Goal: Transaction & Acquisition: Purchase product/service

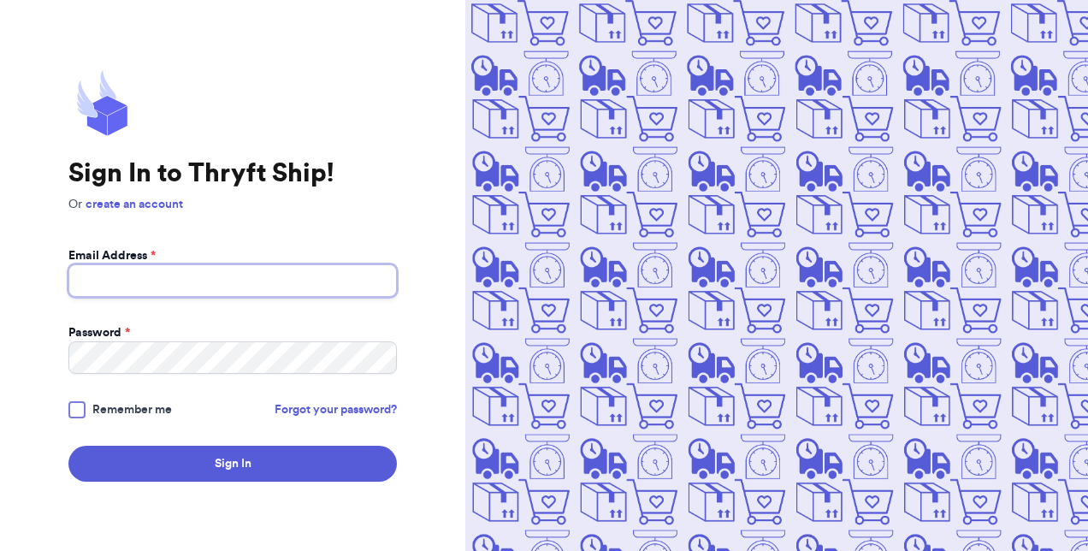
type input "[EMAIL_ADDRESS][DOMAIN_NAME]"
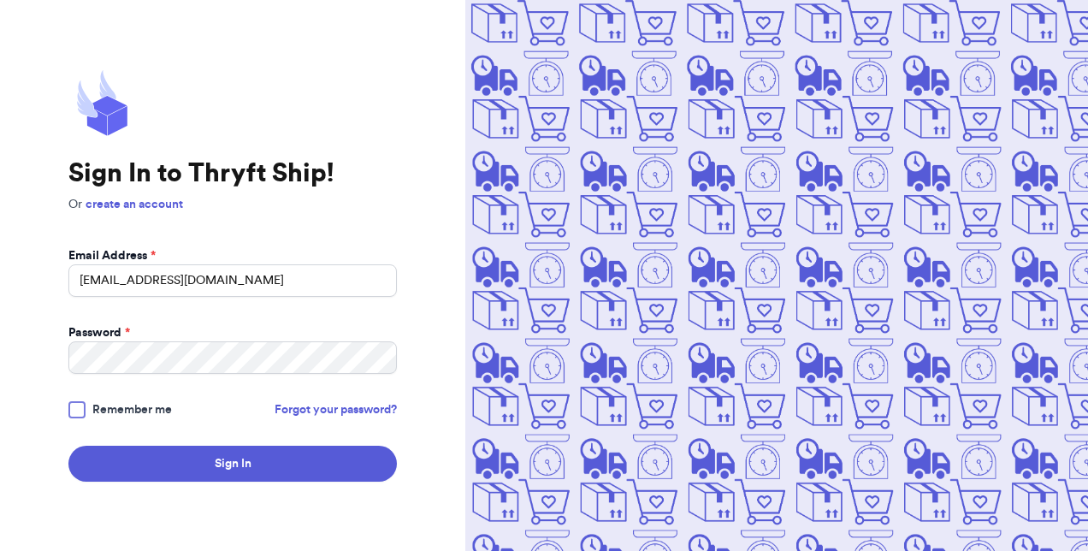
click at [103, 410] on span "Remember me" at bounding box center [132, 409] width 80 height 17
click at [0, 0] on input "Remember me" at bounding box center [0, 0] width 0 height 0
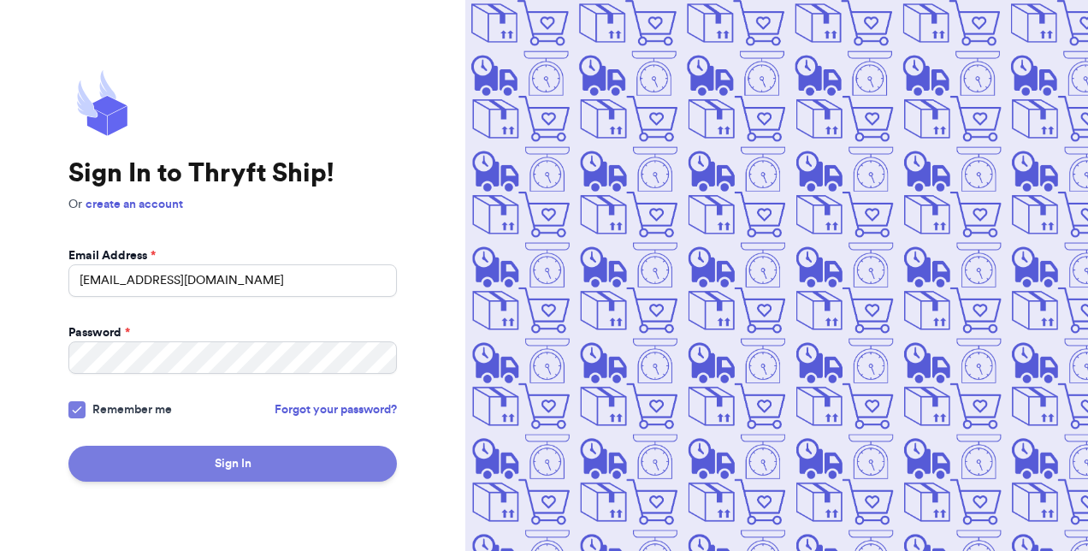
click at [161, 458] on button "Sign In" at bounding box center [232, 464] width 329 height 36
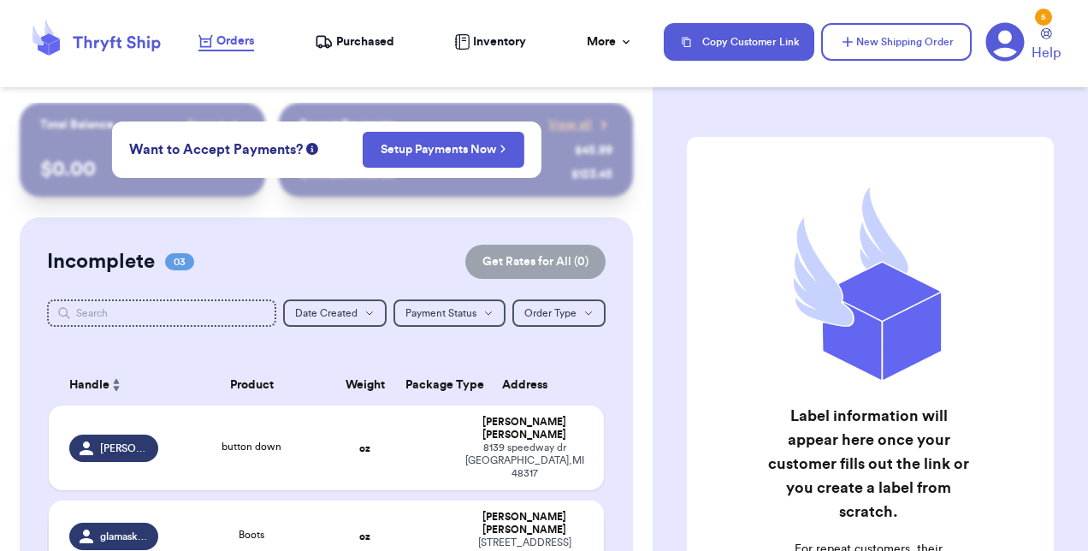
click at [335, 521] on td "oz" at bounding box center [365, 537] width 60 height 72
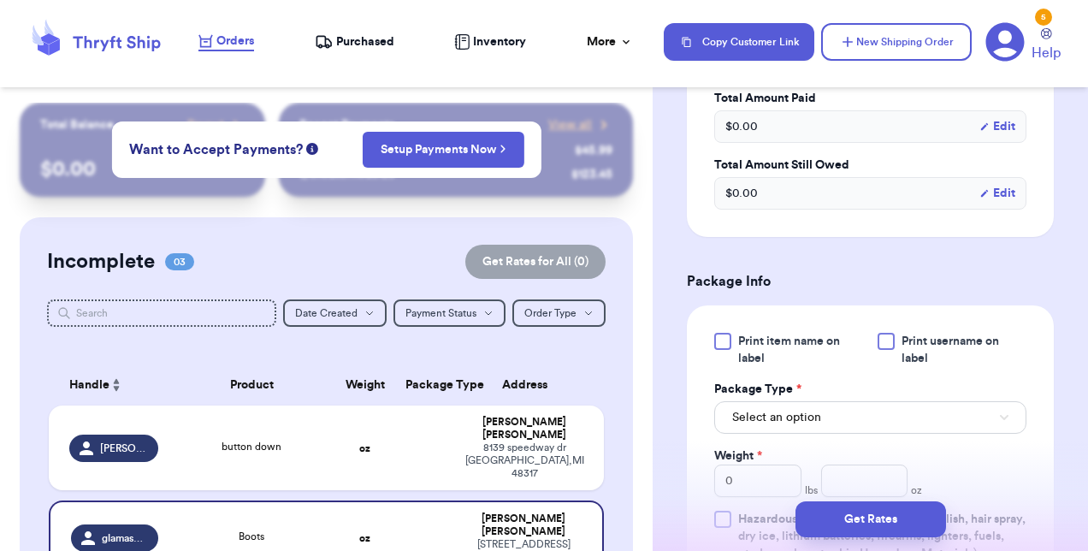
scroll to position [575, 0]
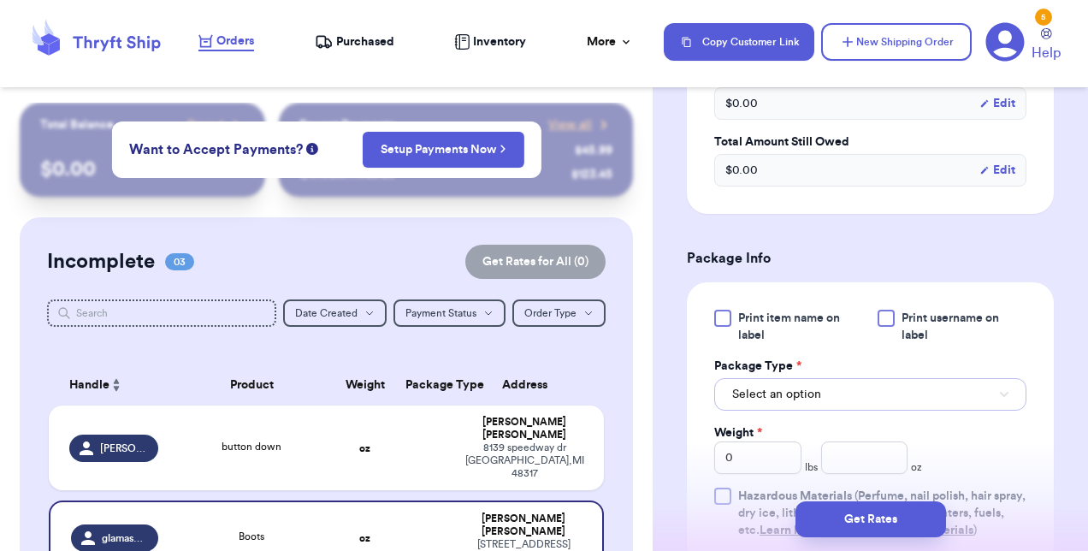
click at [919, 384] on button "Select an option" at bounding box center [870, 394] width 312 height 33
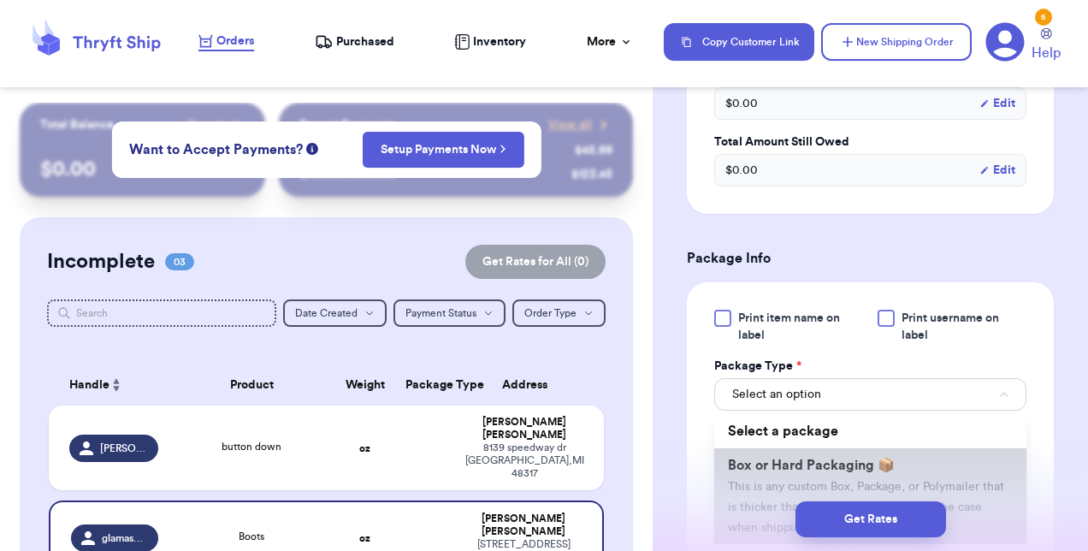
click at [860, 460] on span "Box or Hard Packaging 📦" at bounding box center [811, 466] width 167 height 14
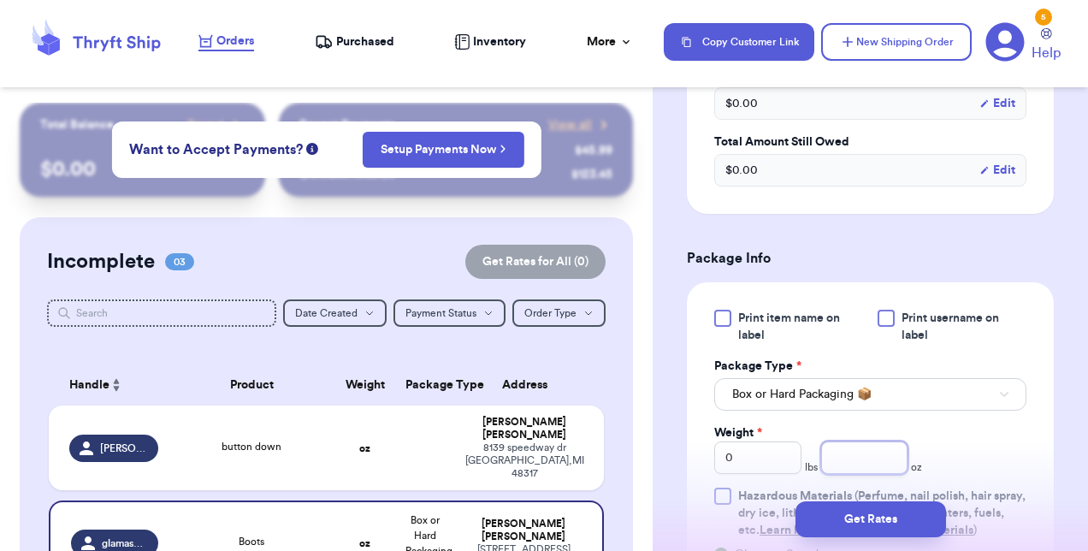
click at [825, 454] on input "number" at bounding box center [864, 458] width 87 height 33
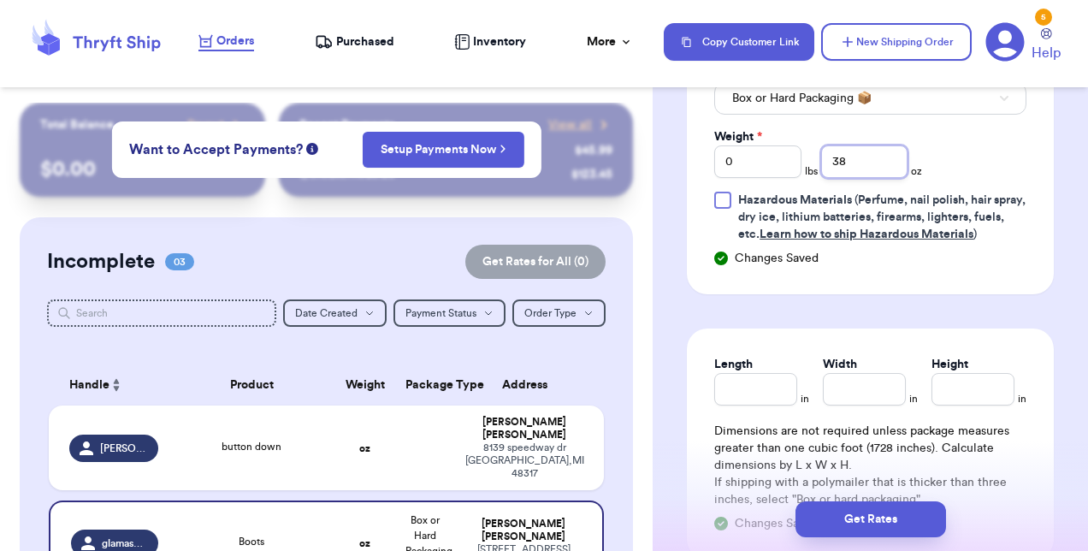
scroll to position [910, 0]
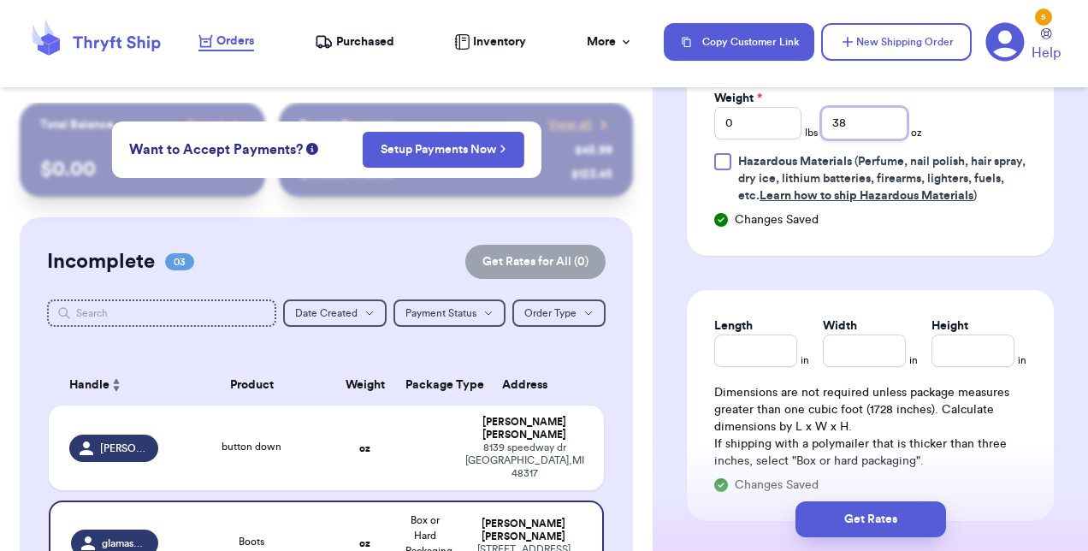
type input "38"
click at [713, 370] on div "Length in Width in Height in Dimensions are not required unless package measure…" at bounding box center [870, 405] width 367 height 231
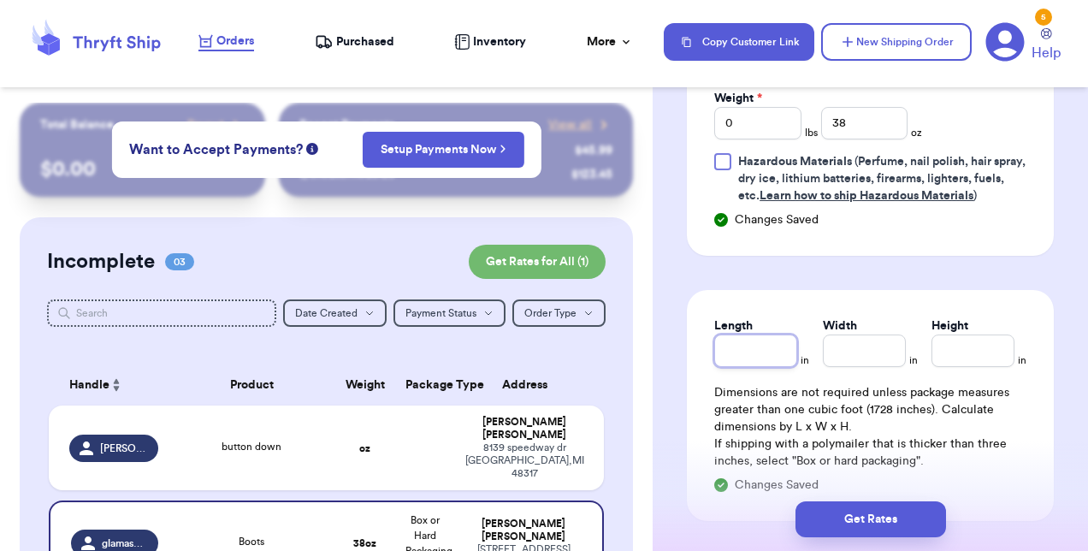
click at [731, 367] on input "Length" at bounding box center [755, 351] width 83 height 33
type input "11"
click at [857, 367] on input "Width *" at bounding box center [864, 351] width 83 height 33
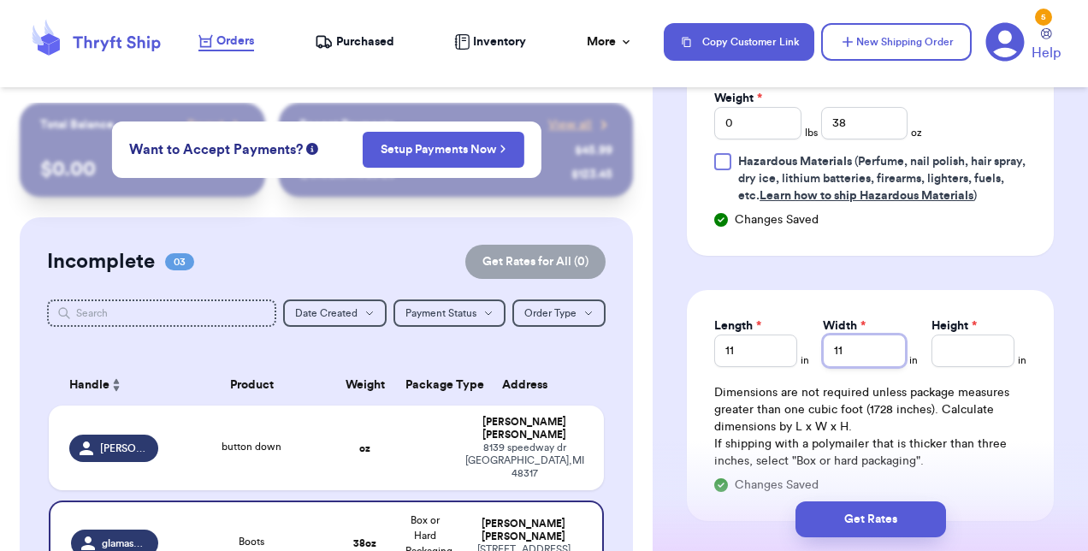
type input "11"
click at [945, 363] on input "Height *" at bounding box center [973, 351] width 83 height 33
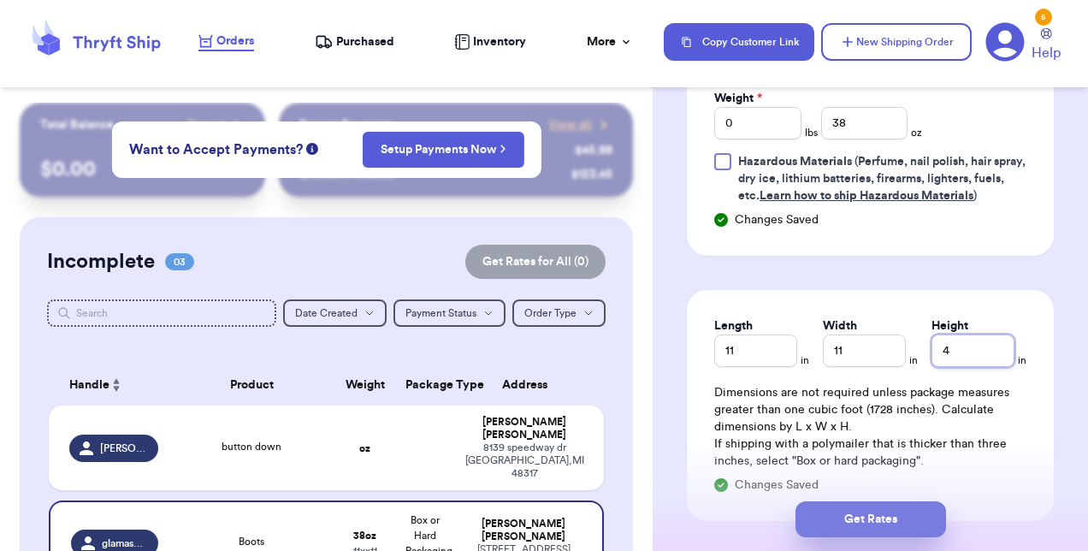
type input "4"
click at [881, 519] on button "Get Rates" at bounding box center [871, 519] width 151 height 36
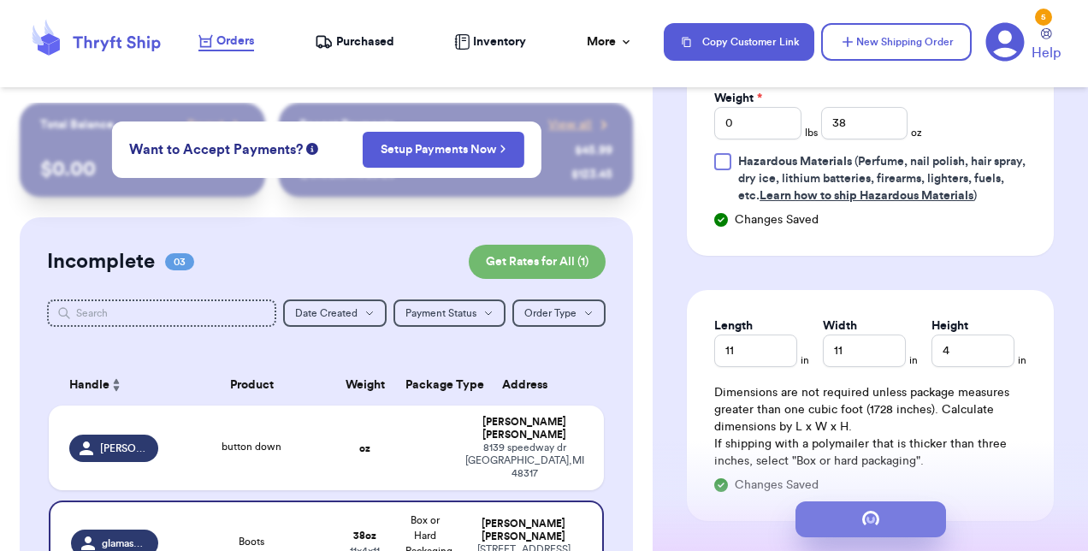
type input "2"
type input "6"
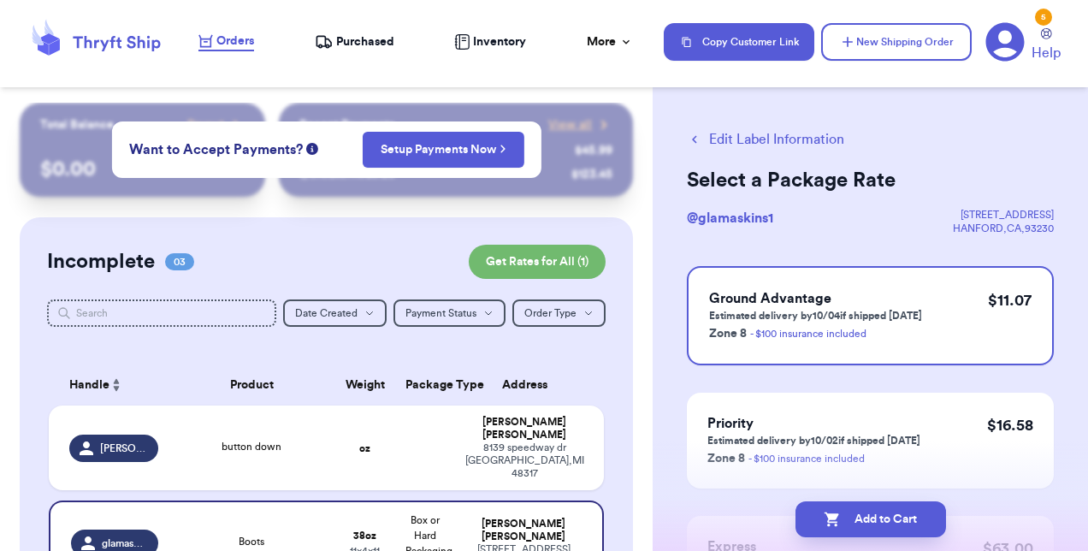
scroll to position [0, 0]
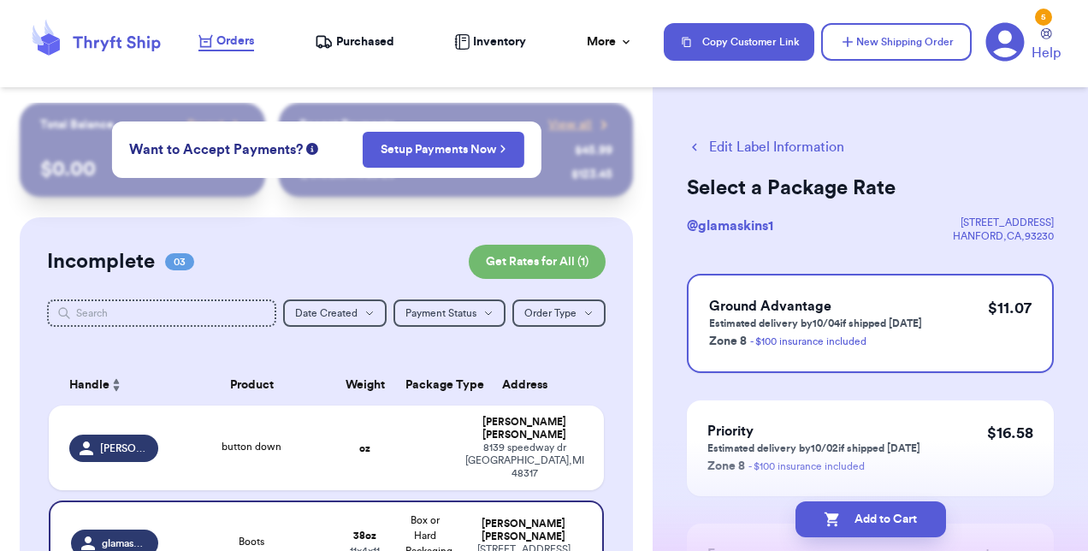
click at [705, 139] on button "Edit Label Information" at bounding box center [765, 147] width 157 height 21
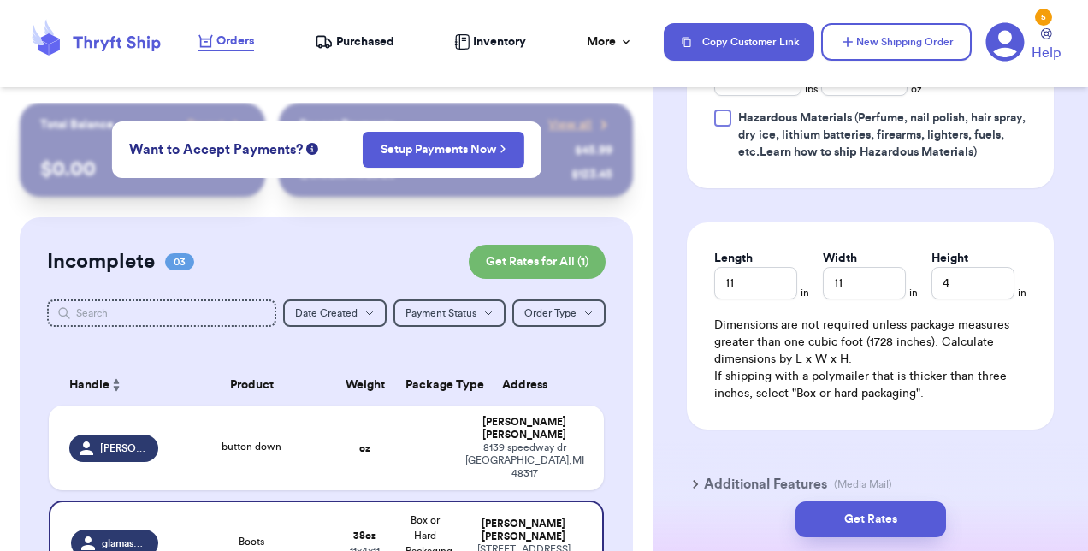
scroll to position [955, 0]
click at [752, 291] on input "11" at bounding box center [755, 281] width 83 height 33
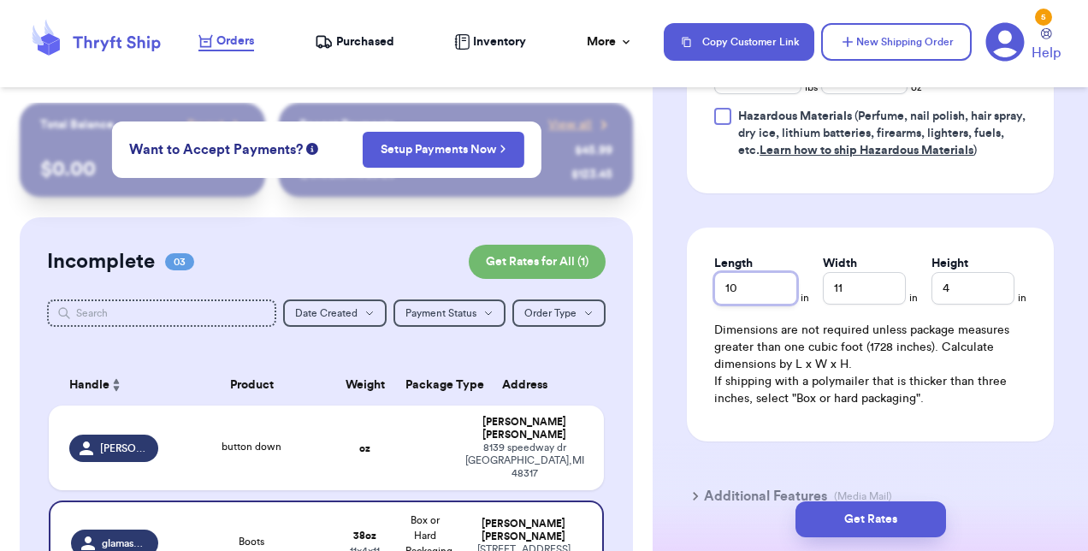
type input "10"
click at [847, 298] on div "Width 11" at bounding box center [864, 280] width 83 height 50
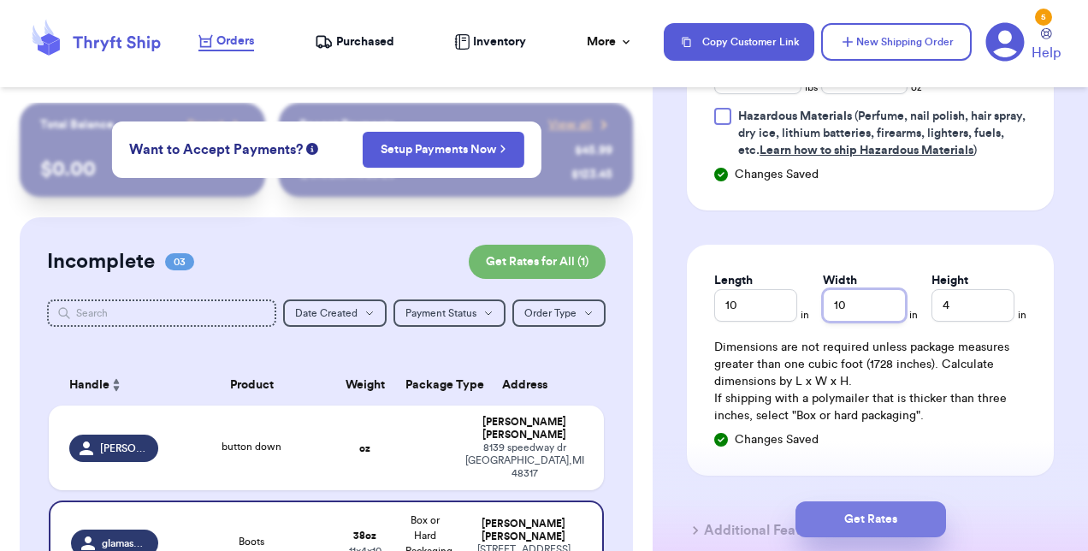
type input "10"
click at [868, 515] on button "Get Rates" at bounding box center [871, 519] width 151 height 36
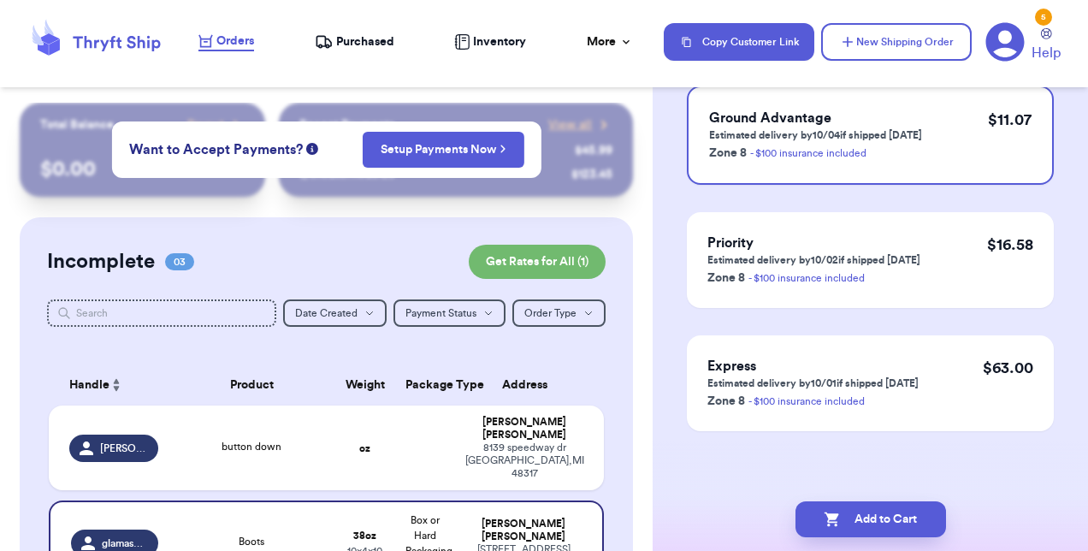
scroll to position [0, 0]
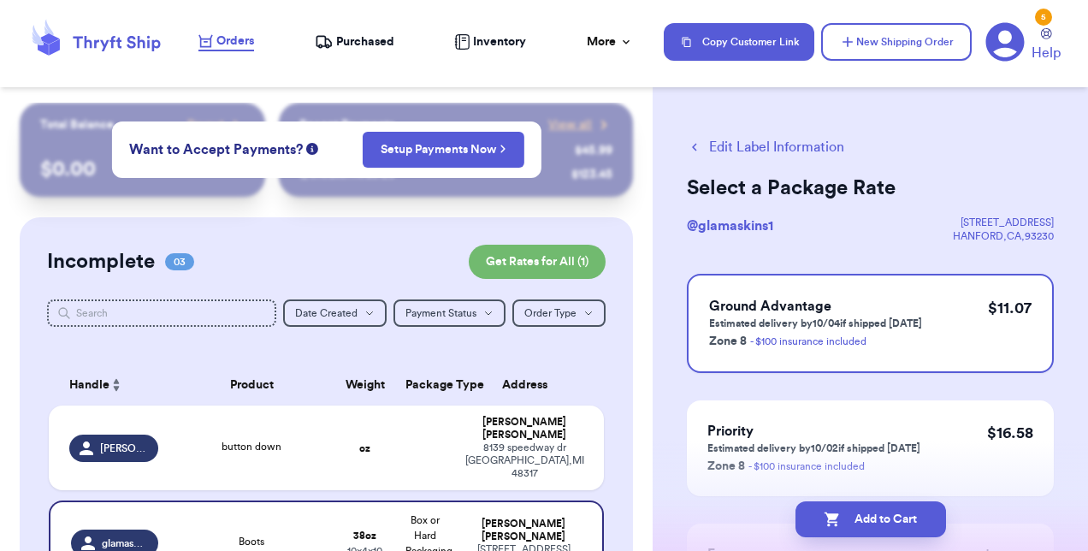
click at [868, 515] on button "Add to Cart" at bounding box center [871, 519] width 151 height 36
checkbox input "true"
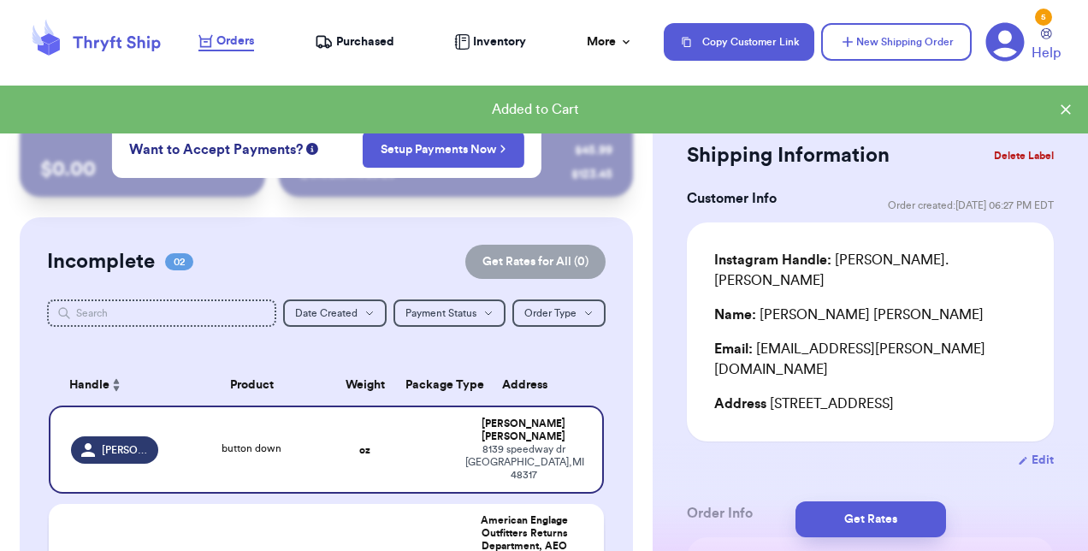
click at [522, 514] on div "American Englage Outfitters Returns Department, AEO Ottawa" at bounding box center [524, 539] width 119 height 51
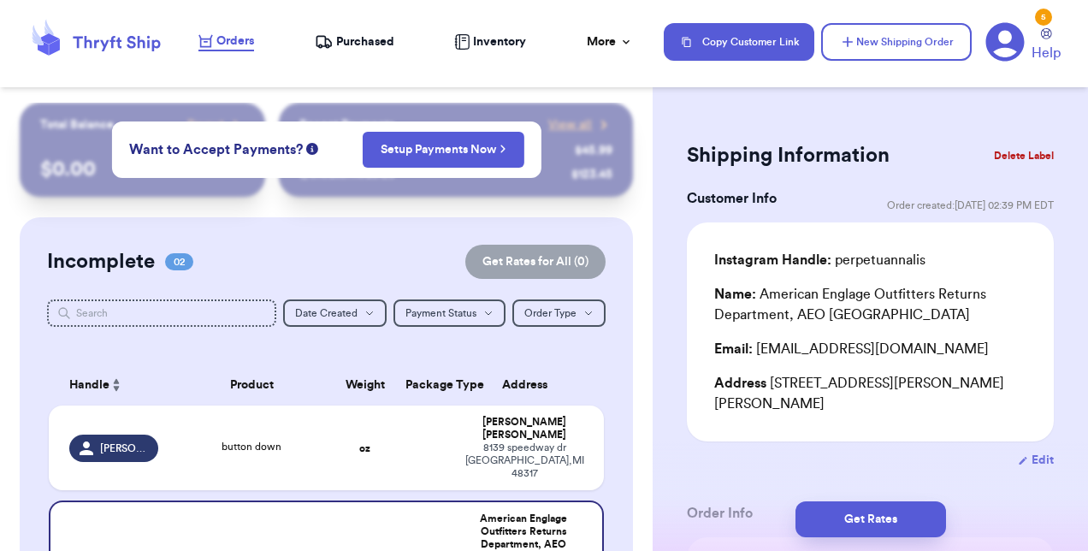
click at [1011, 152] on button "Delete Label" at bounding box center [1024, 156] width 74 height 38
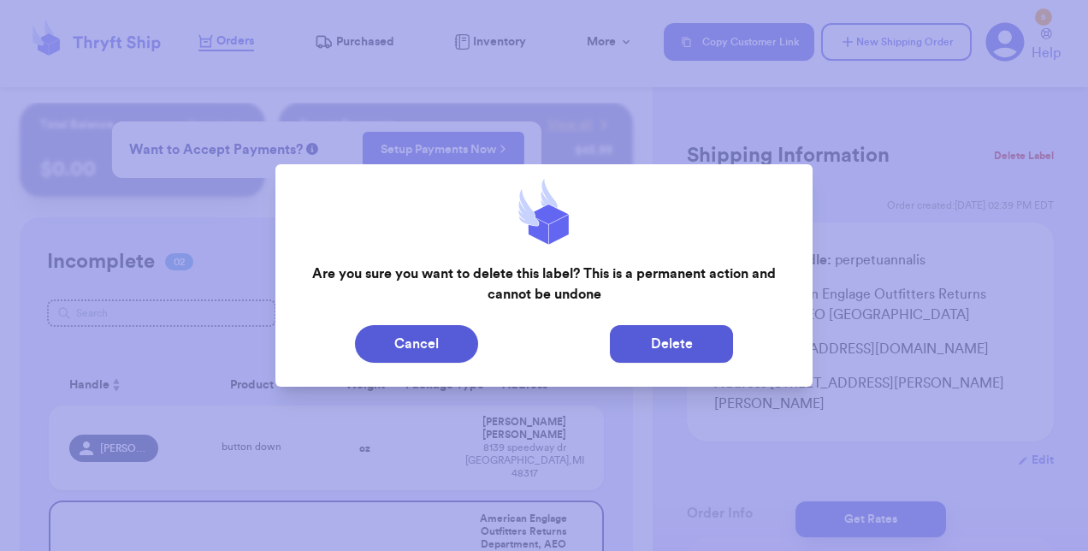
click at [690, 342] on button "Delete" at bounding box center [671, 344] width 123 height 38
type input "button down"
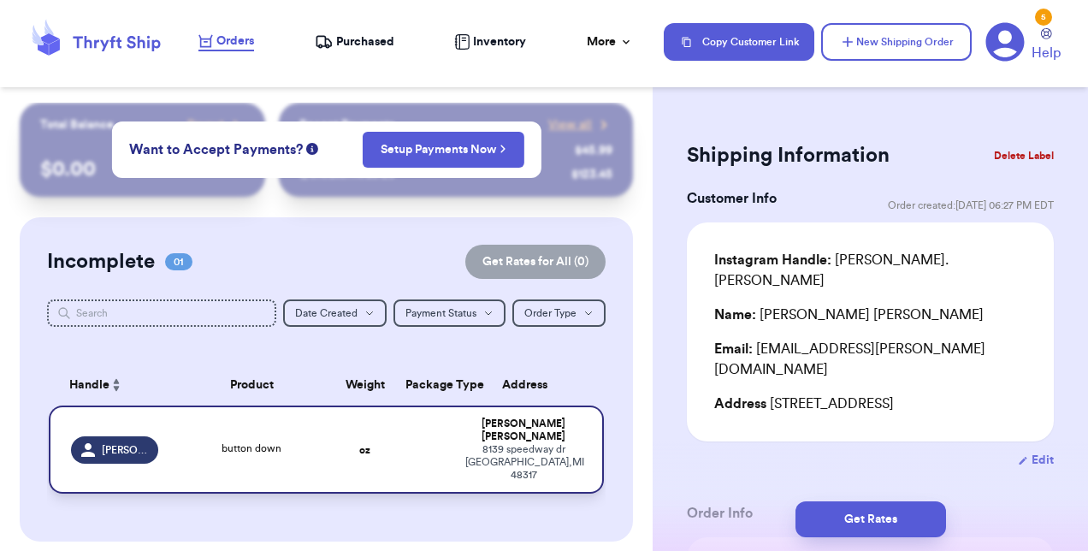
click at [397, 429] on td at bounding box center [425, 450] width 60 height 88
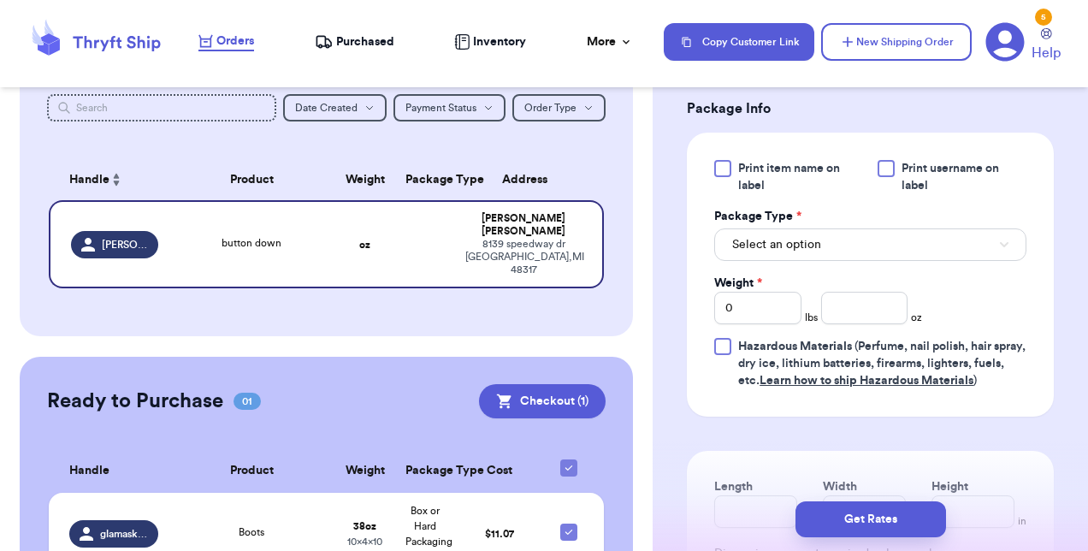
scroll to position [768, 0]
click at [927, 228] on button "Select an option" at bounding box center [870, 243] width 312 height 33
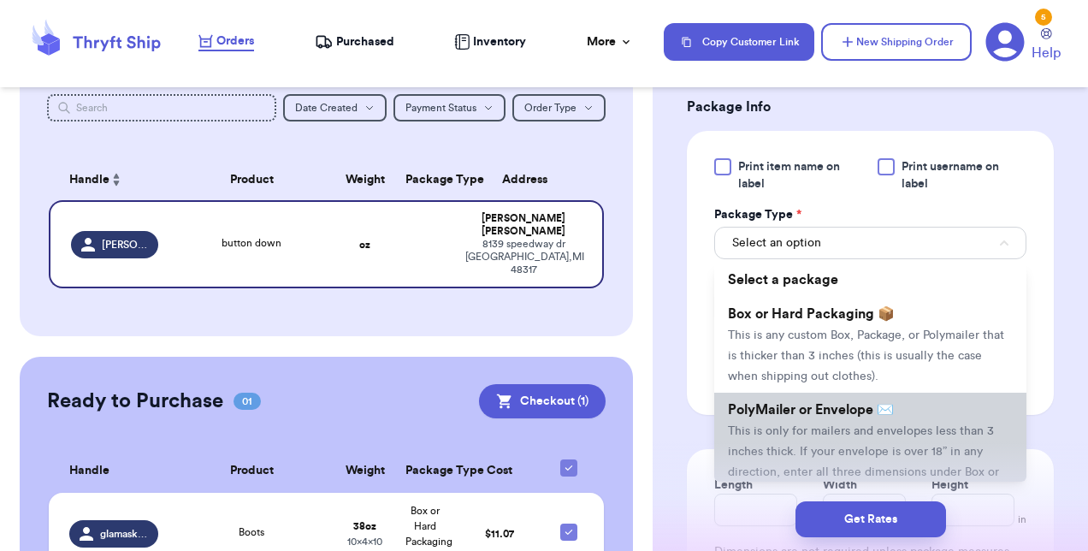
click at [912, 425] on span "This is only for mailers and envelopes less than 3 inches thick. If your envelo…" at bounding box center [863, 462] width 271 height 74
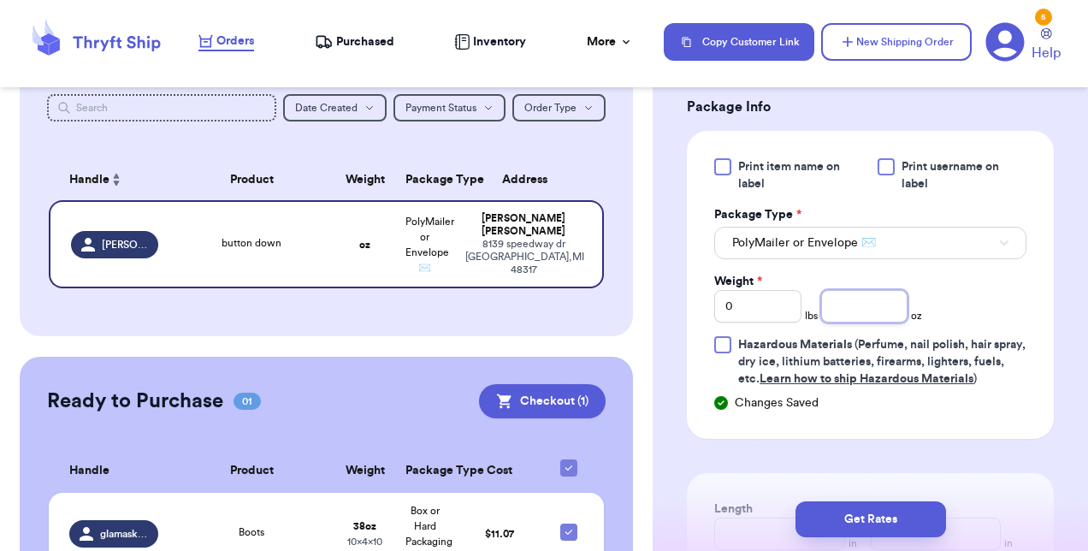
click at [861, 290] on input "number" at bounding box center [864, 306] width 87 height 33
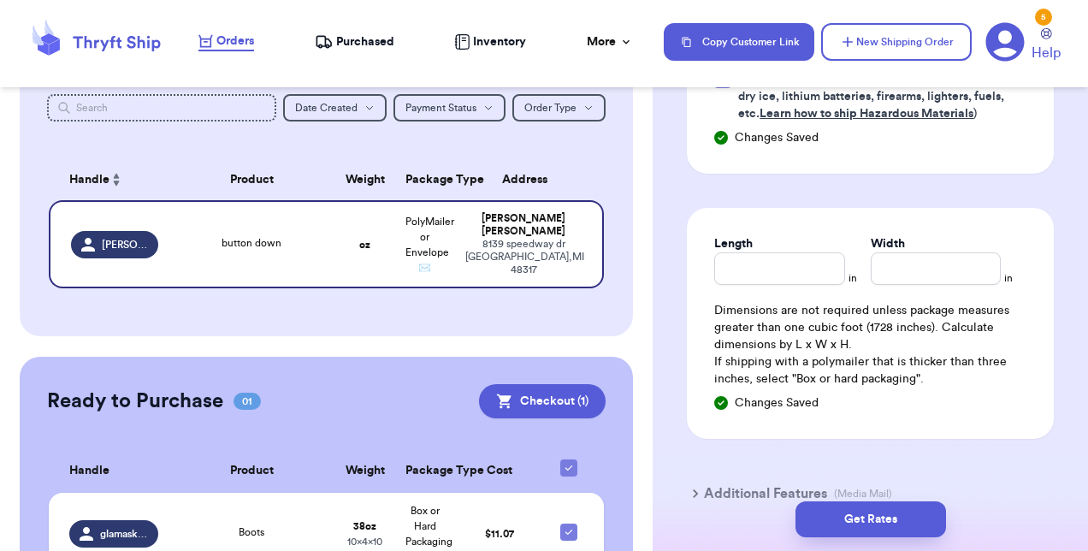
scroll to position [1058, 0]
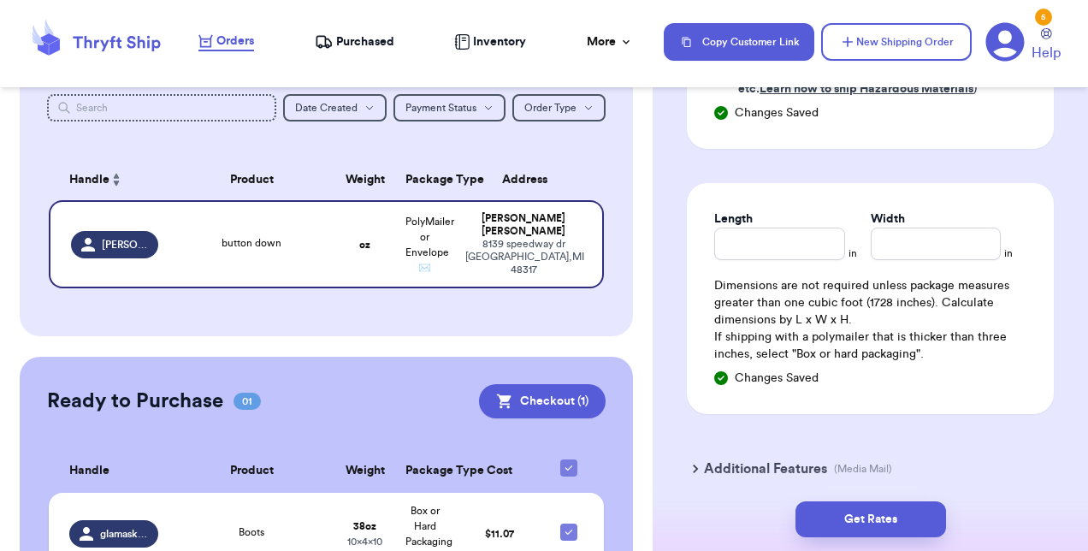
type input "10"
click at [777, 236] on input "Length" at bounding box center [779, 244] width 130 height 33
type input "10"
click at [886, 252] on input "Width *" at bounding box center [936, 244] width 130 height 33
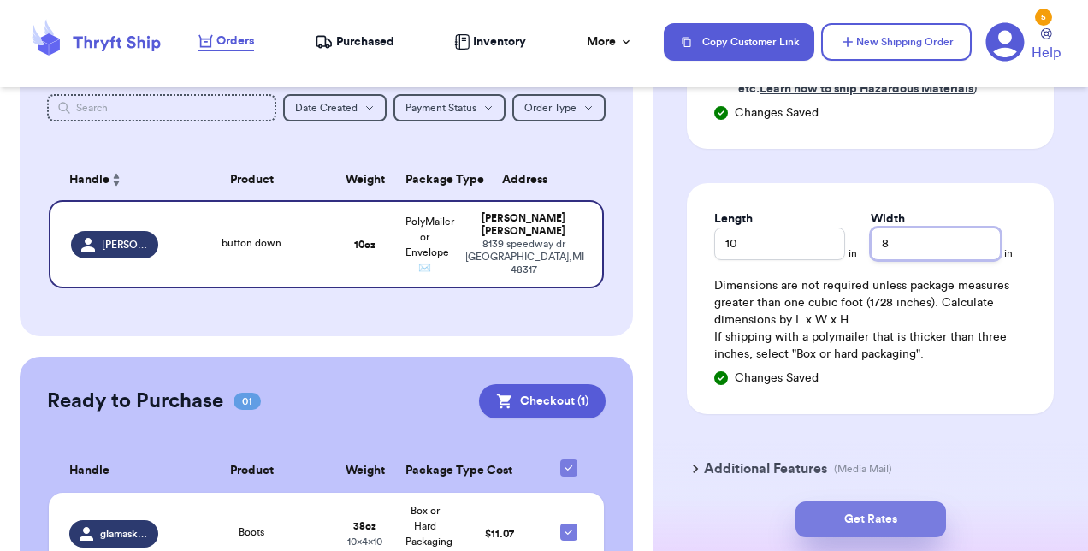
type input "8"
click at [869, 517] on button "Get Rates" at bounding box center [871, 519] width 151 height 36
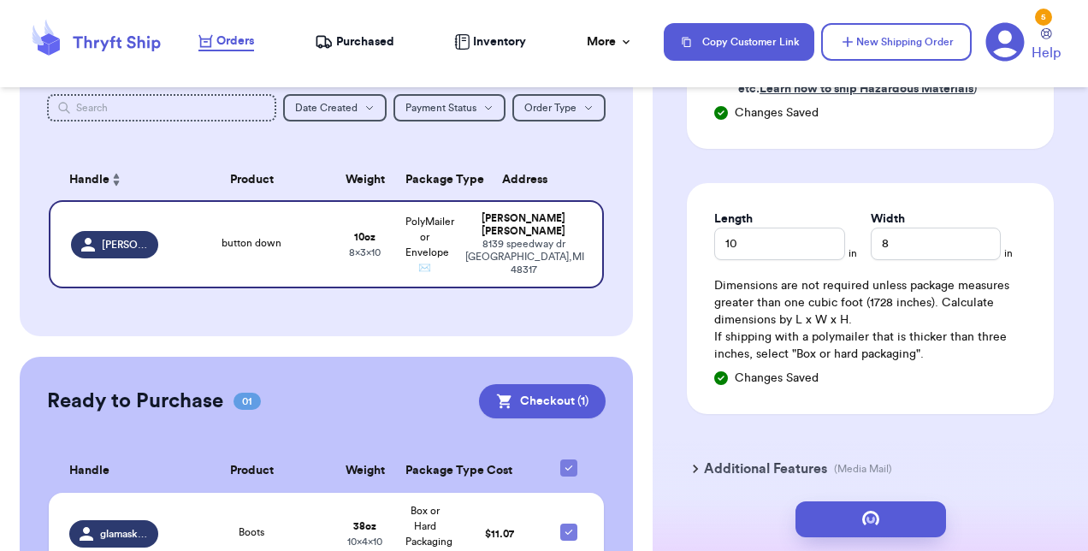
scroll to position [0, 0]
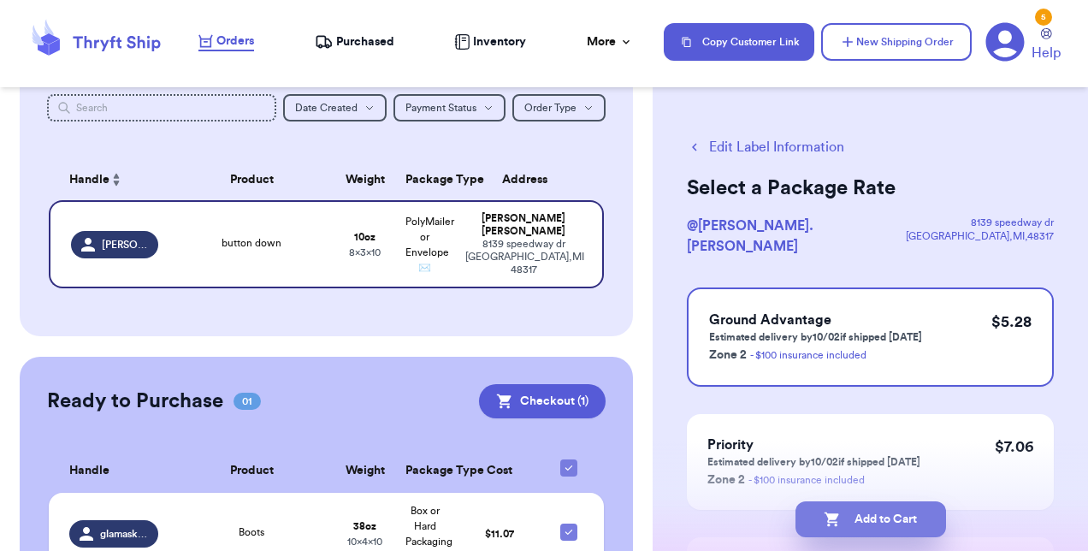
click at [866, 523] on button "Add to Cart" at bounding box center [871, 519] width 151 height 36
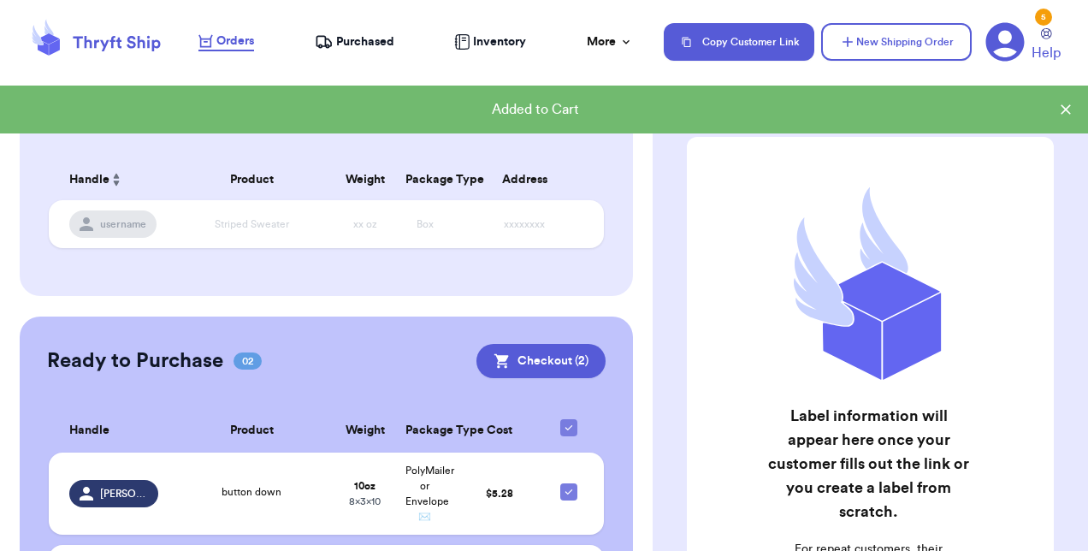
scroll to position [349, 0]
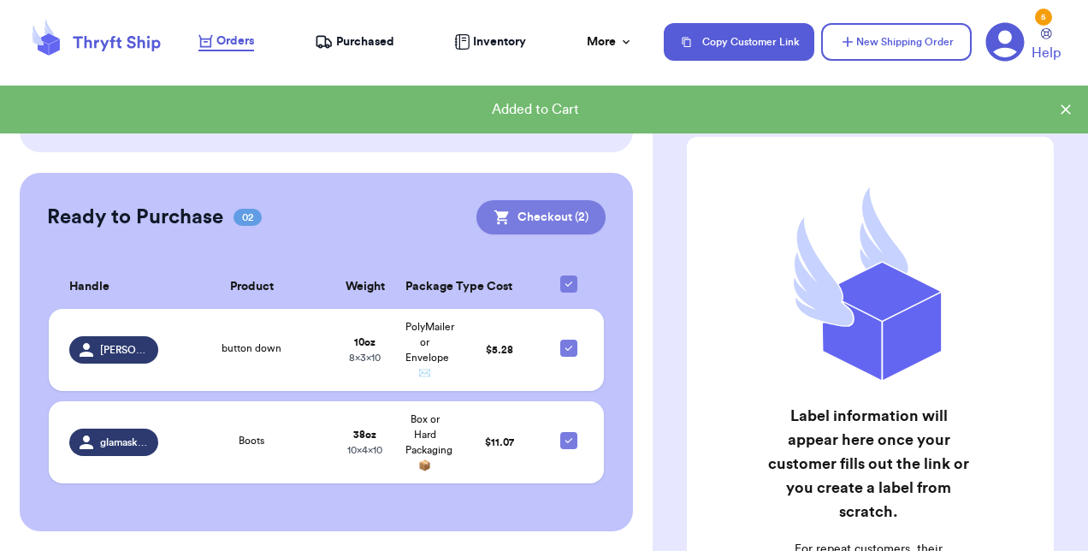
click at [556, 222] on button "Checkout ( 2 )" at bounding box center [541, 217] width 129 height 34
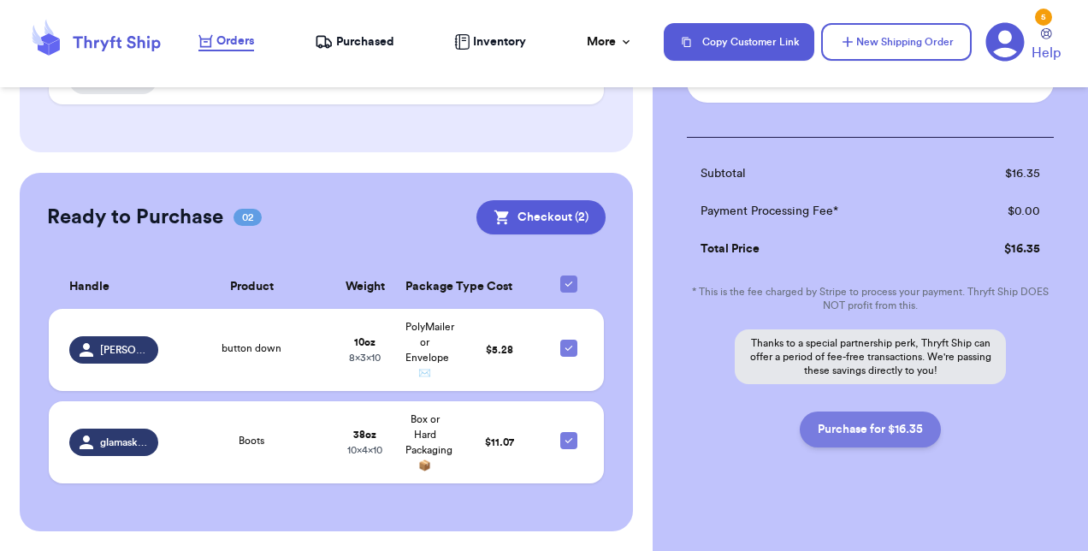
click at [854, 416] on button "Purchase for $16.35" at bounding box center [870, 430] width 141 height 36
checkbox input "false"
checkbox input "true"
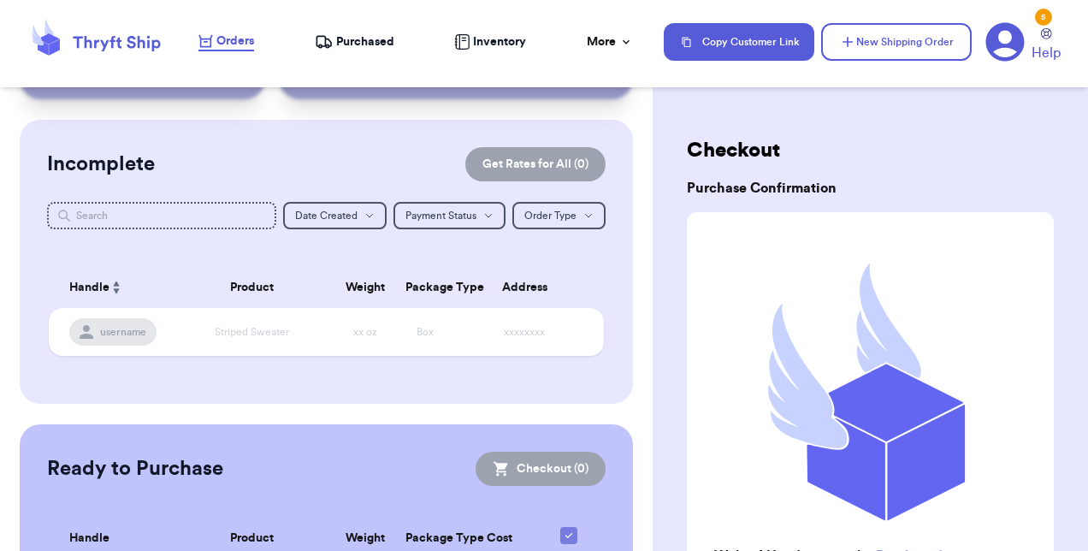
scroll to position [0, 0]
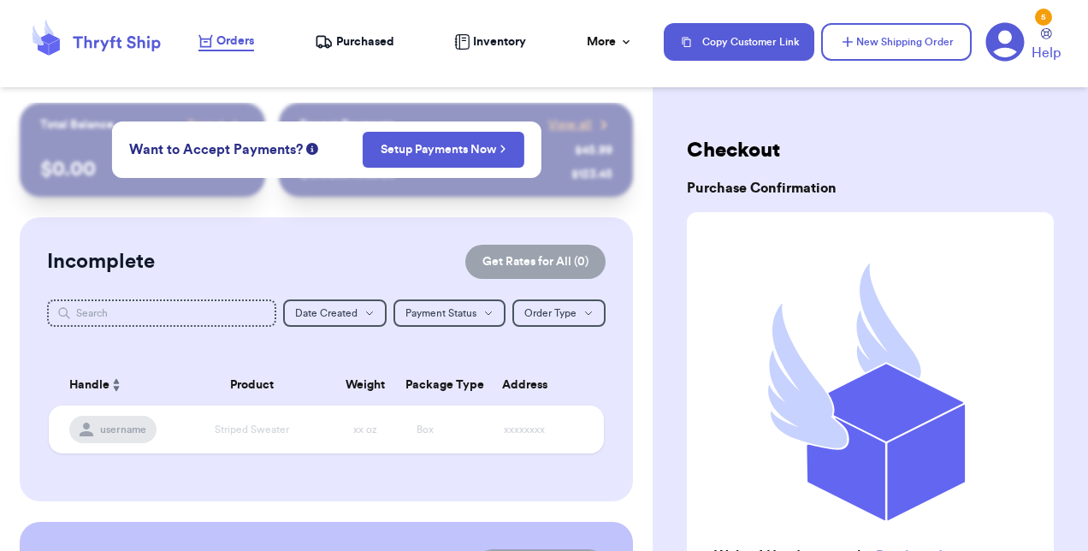
click at [378, 39] on span "Purchased" at bounding box center [365, 41] width 58 height 17
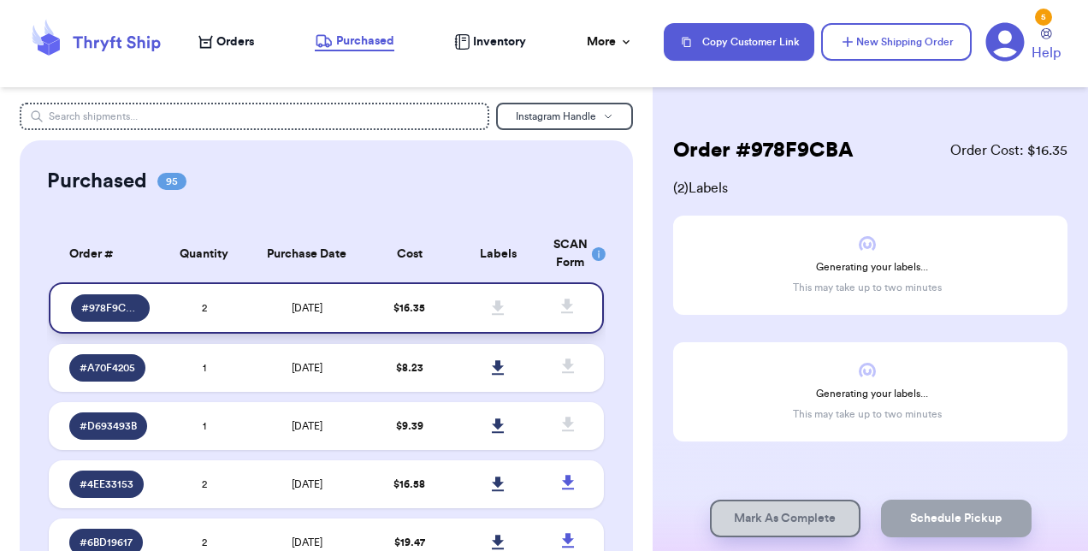
click at [460, 314] on td at bounding box center [498, 307] width 89 height 51
click at [501, 305] on span at bounding box center [499, 308] width 38 height 38
click at [489, 319] on span at bounding box center [499, 308] width 38 height 38
click at [416, 324] on td "$ 16.35" at bounding box center [409, 307] width 89 height 51
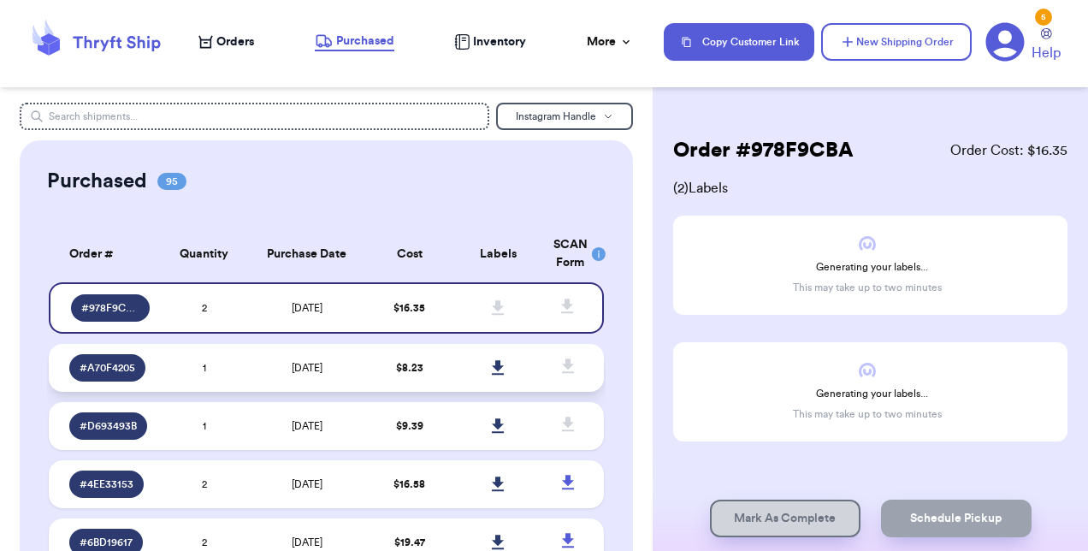
click at [409, 370] on span "$ 8.23" at bounding box center [409, 368] width 27 height 10
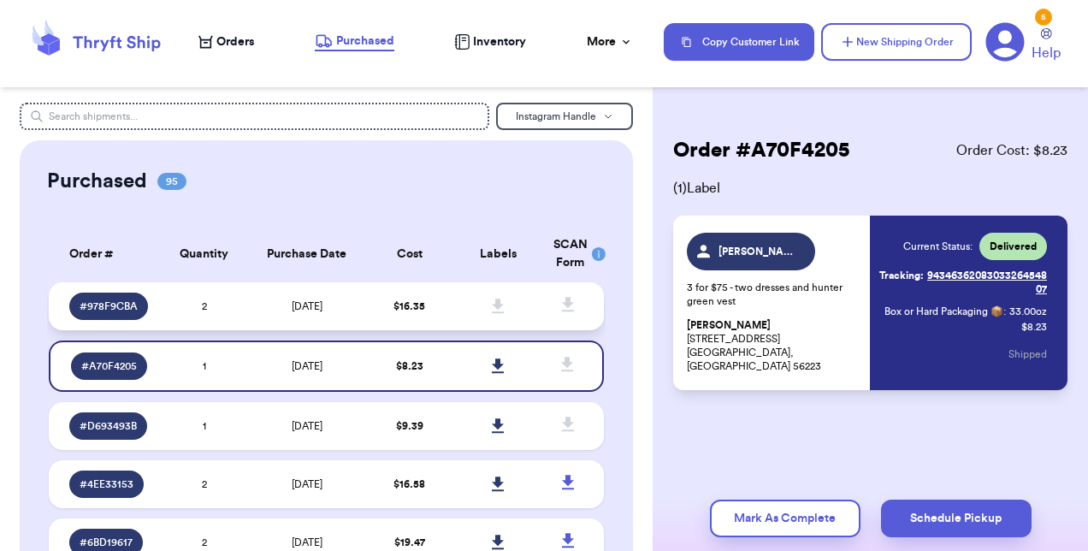
click at [414, 313] on td "$ 16.35" at bounding box center [409, 306] width 89 height 48
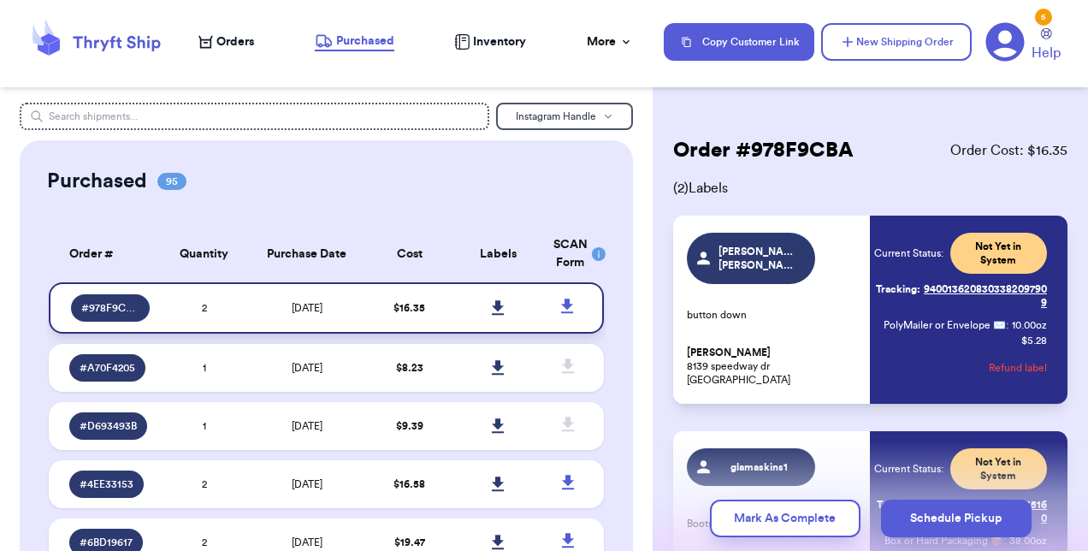
click at [499, 310] on link at bounding box center [499, 308] width 38 height 38
